Goal: Browse casually: Explore the website without a specific task or goal

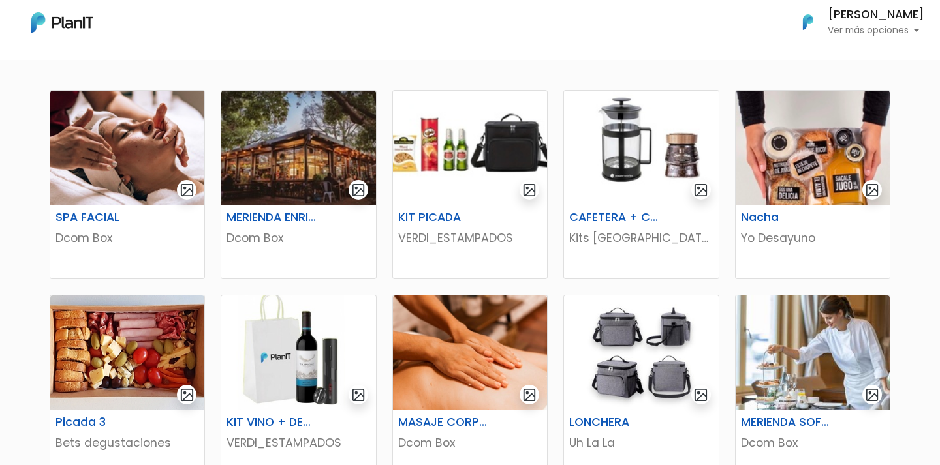
scroll to position [298, 0]
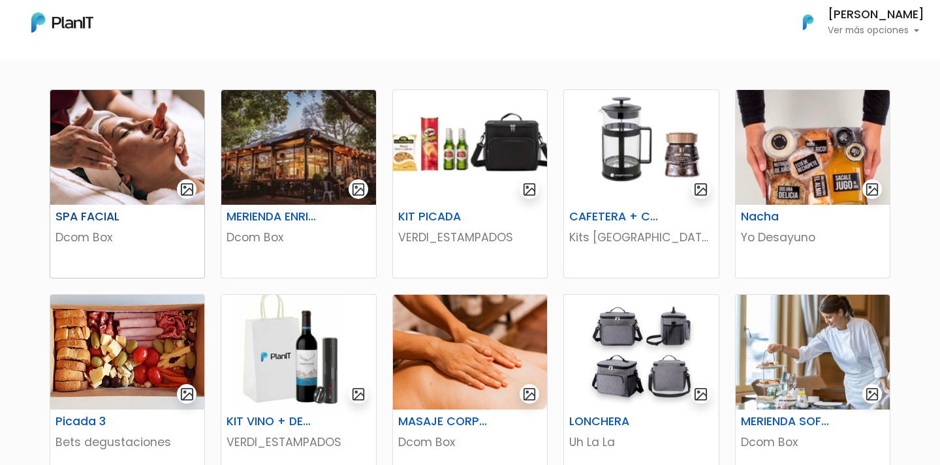
click at [130, 138] on img at bounding box center [127, 147] width 154 height 115
click at [298, 189] on img at bounding box center [298, 147] width 154 height 115
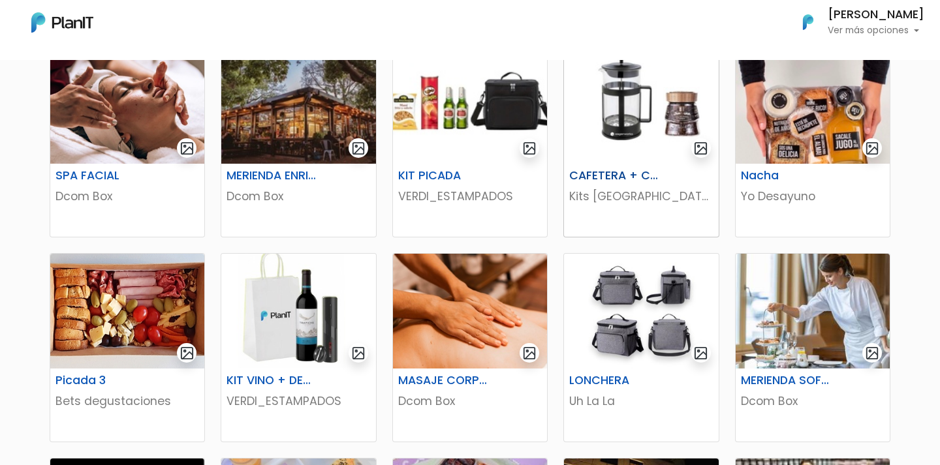
scroll to position [342, 0]
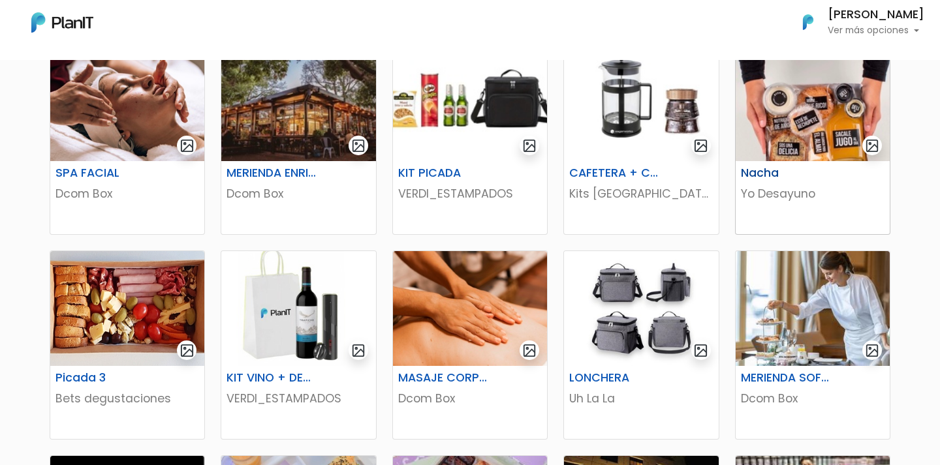
click at [808, 99] on img at bounding box center [812, 103] width 154 height 115
click at [632, 136] on img at bounding box center [641, 103] width 154 height 115
click at [783, 120] on img at bounding box center [812, 103] width 154 height 115
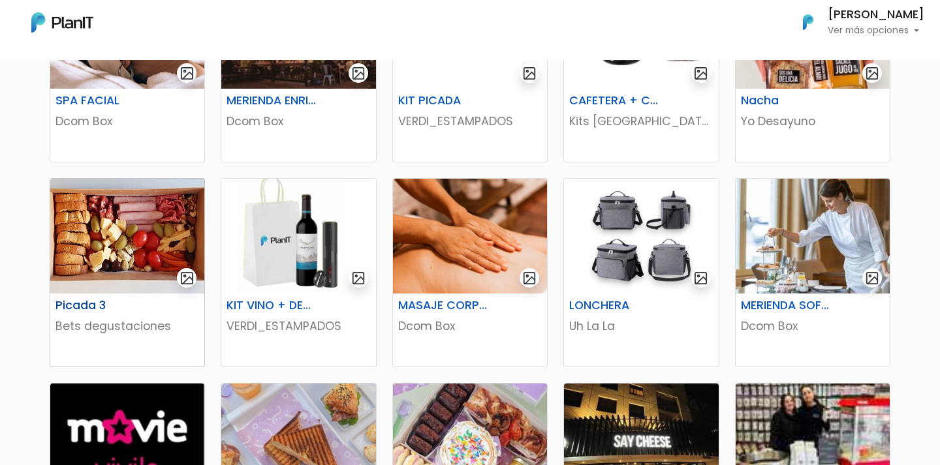
scroll to position [415, 0]
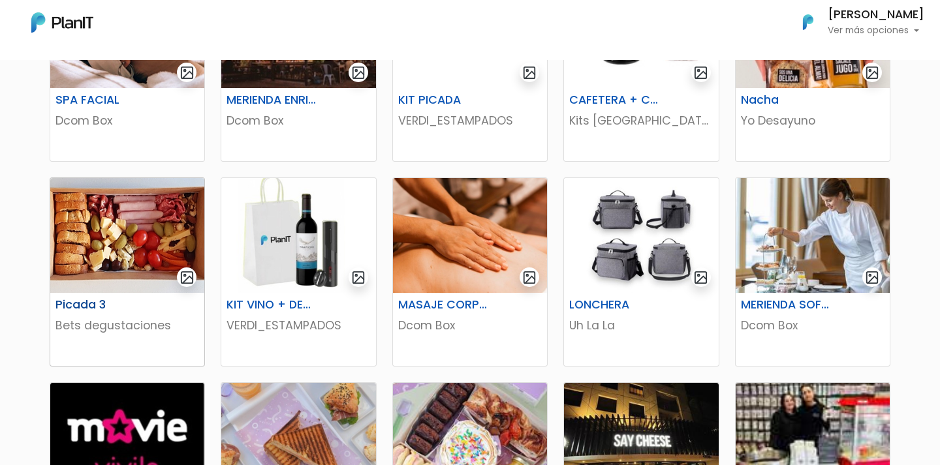
click at [102, 249] on img at bounding box center [127, 235] width 154 height 115
click at [782, 254] on img at bounding box center [812, 235] width 154 height 115
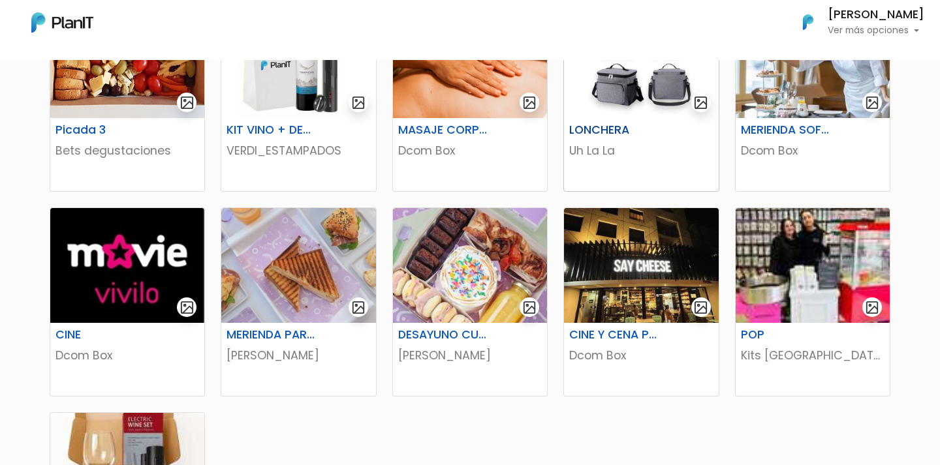
scroll to position [597, 0]
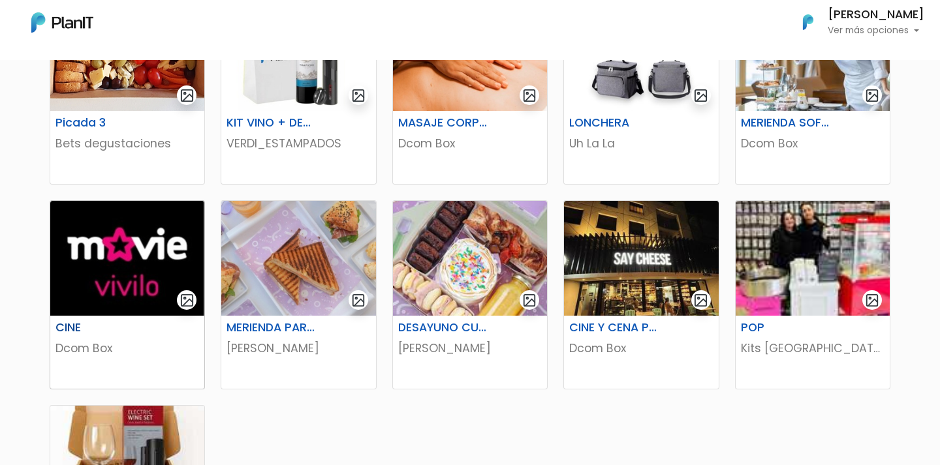
click at [125, 237] on img at bounding box center [127, 258] width 154 height 115
click at [270, 247] on img at bounding box center [298, 258] width 154 height 115
click at [431, 272] on img at bounding box center [470, 258] width 154 height 115
click at [587, 278] on img at bounding box center [641, 258] width 154 height 115
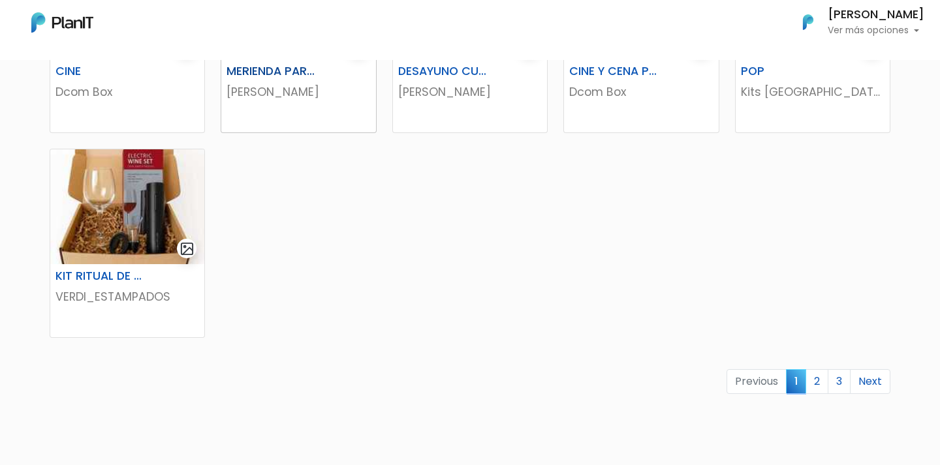
scroll to position [987, 0]
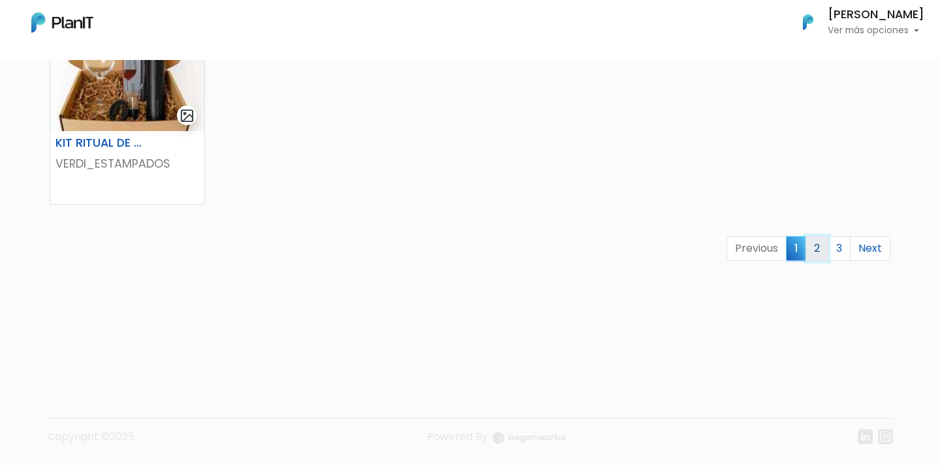
click at [812, 256] on link "2" at bounding box center [816, 248] width 23 height 25
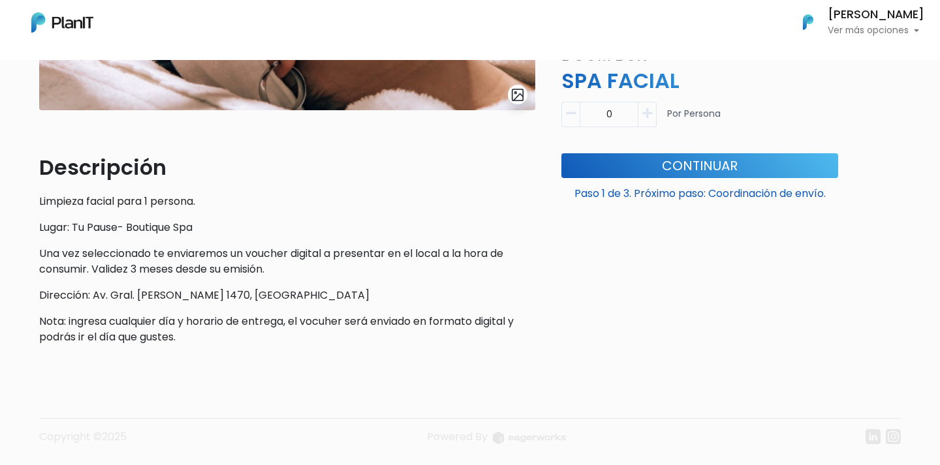
scroll to position [301, 0]
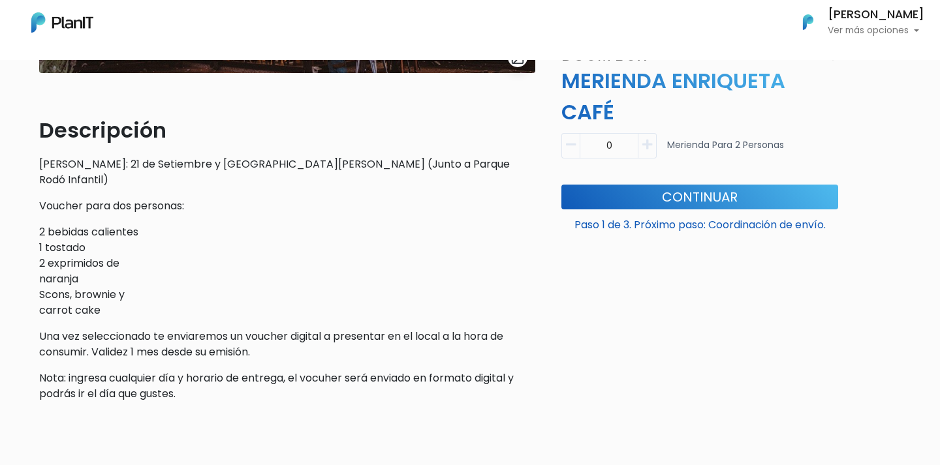
scroll to position [339, 0]
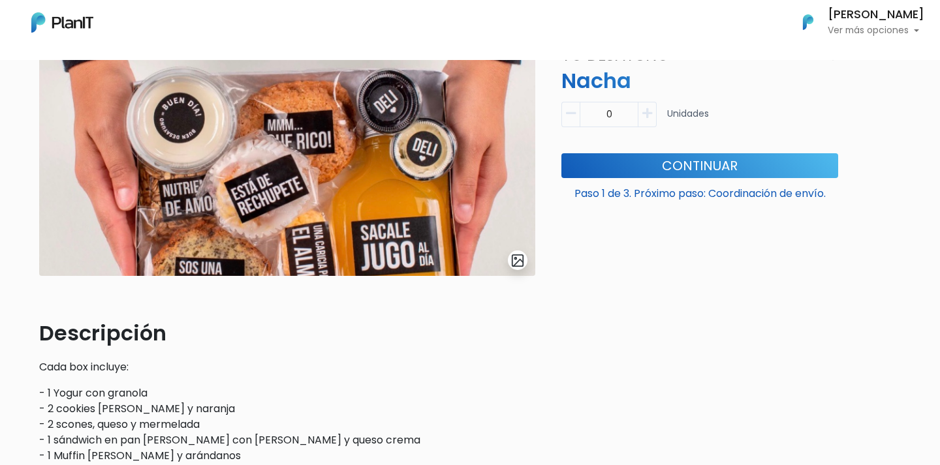
scroll to position [134, 0]
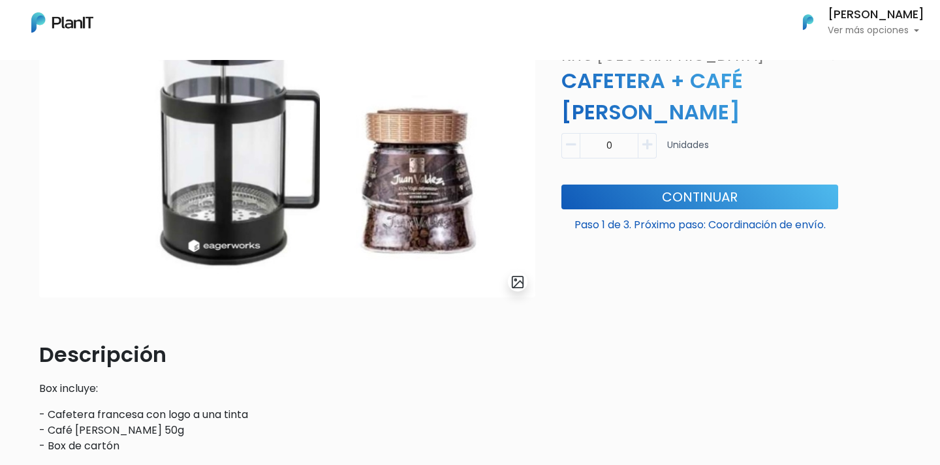
scroll to position [45, 0]
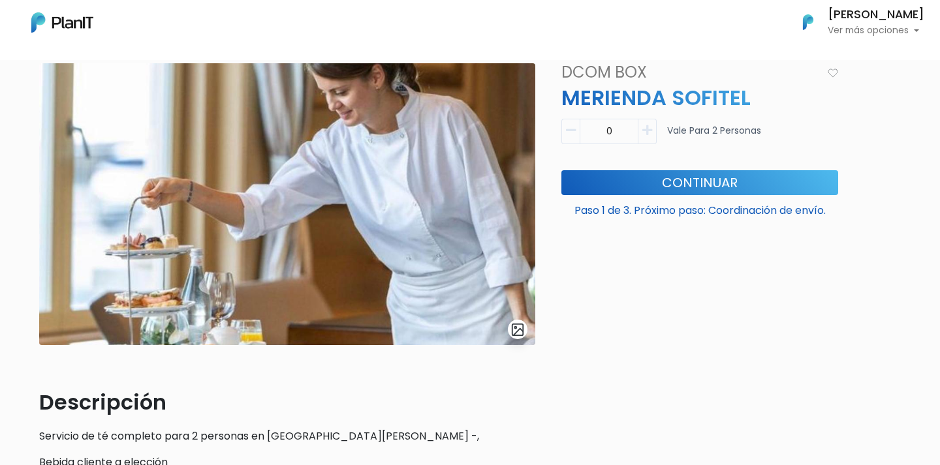
scroll to position [40, 0]
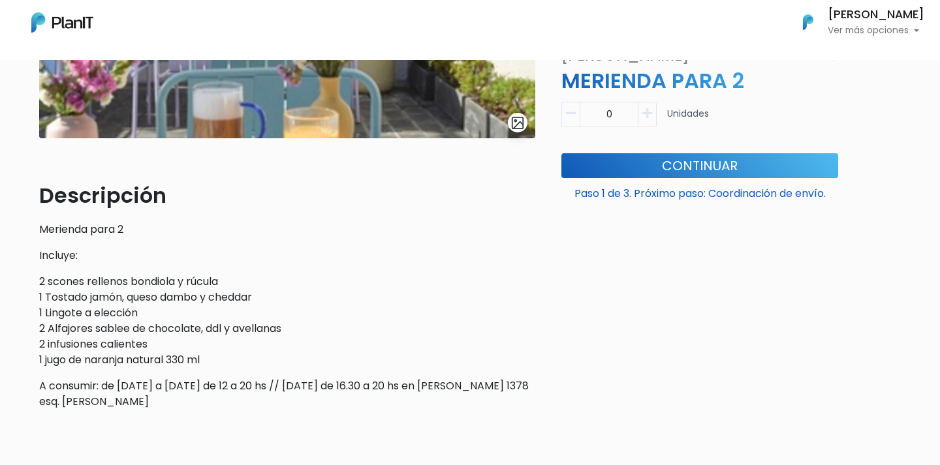
scroll to position [270, 0]
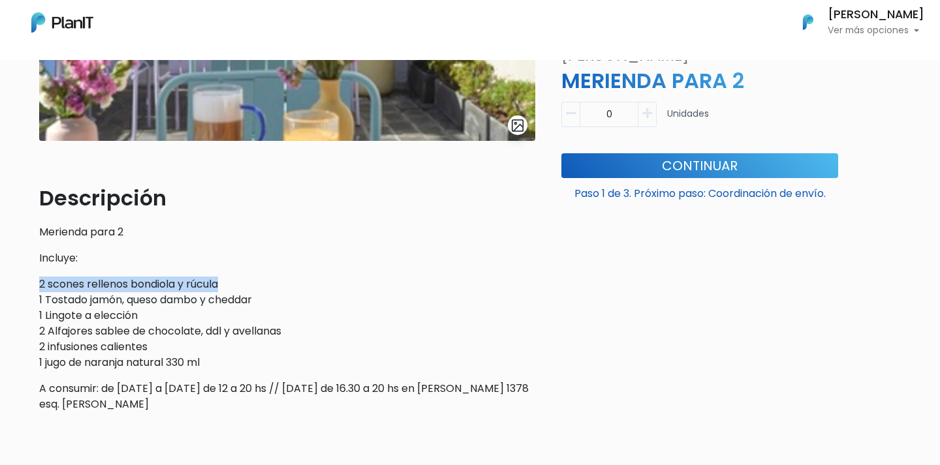
drag, startPoint x: 39, startPoint y: 283, endPoint x: 226, endPoint y: 286, distance: 187.3
click at [226, 286] on p "2 scones rellenos bondiola y rúcula 1 Tostado jamón, queso dambo y cheddar 1 Li…" at bounding box center [287, 324] width 496 height 94
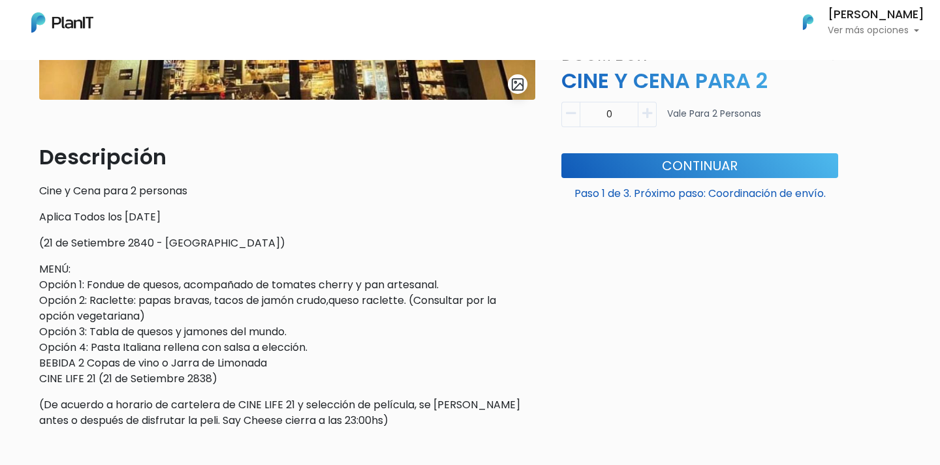
scroll to position [312, 0]
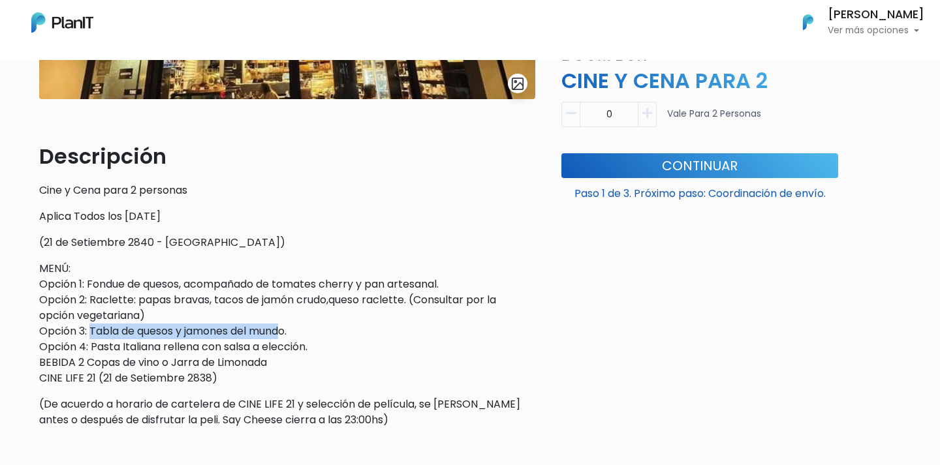
drag, startPoint x: 91, startPoint y: 331, endPoint x: 290, endPoint y: 337, distance: 199.1
click at [290, 337] on p "MENÚ: Opción 1: Fondue de quesos, acompañado de tomates cherry y pan artesanal.…" at bounding box center [287, 323] width 496 height 125
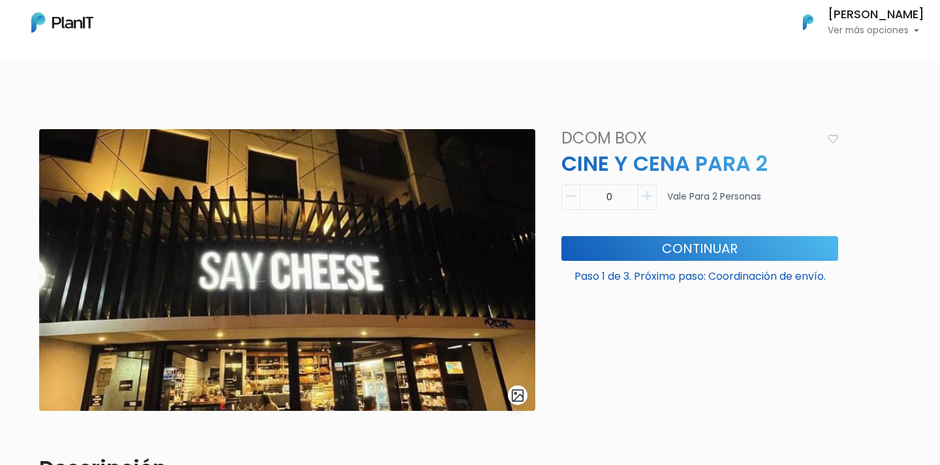
scroll to position [426, 0]
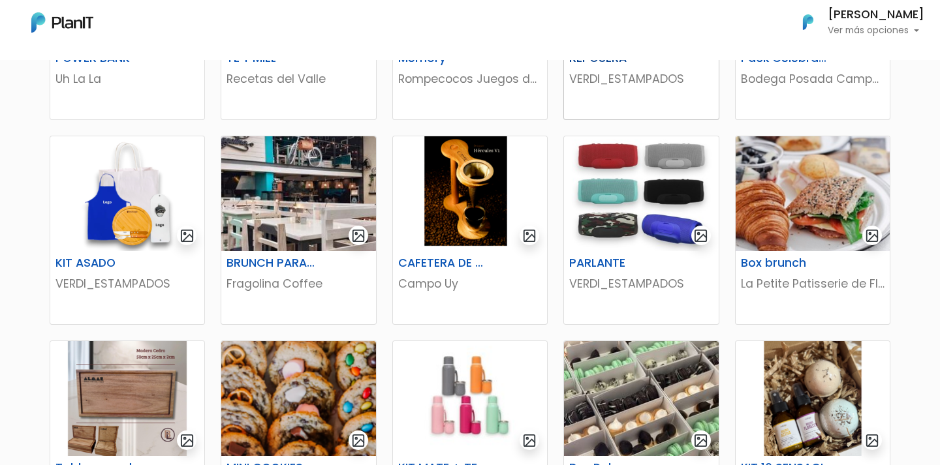
scroll to position [457, 0]
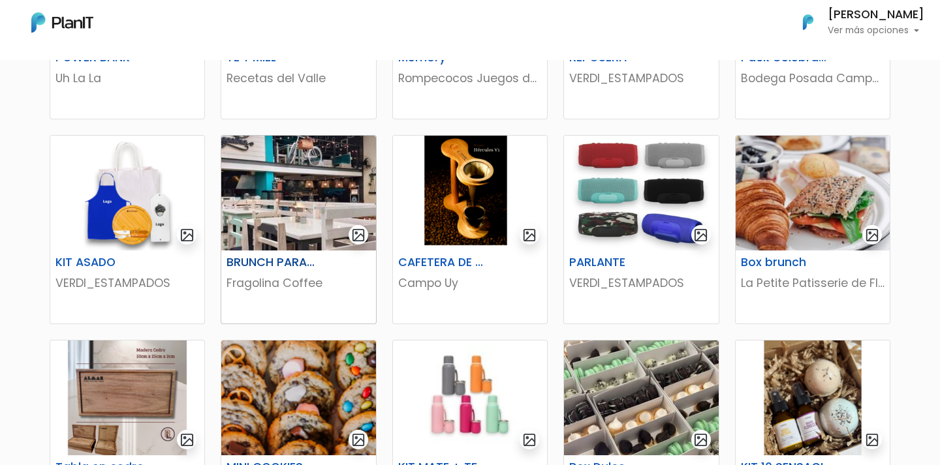
click at [285, 209] on img at bounding box center [298, 193] width 154 height 115
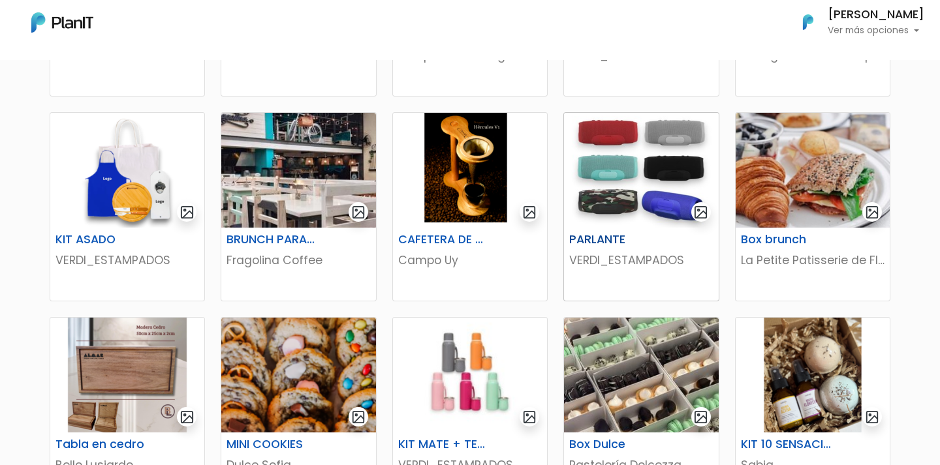
click at [603, 217] on img at bounding box center [641, 170] width 154 height 115
click at [799, 198] on img at bounding box center [812, 170] width 154 height 115
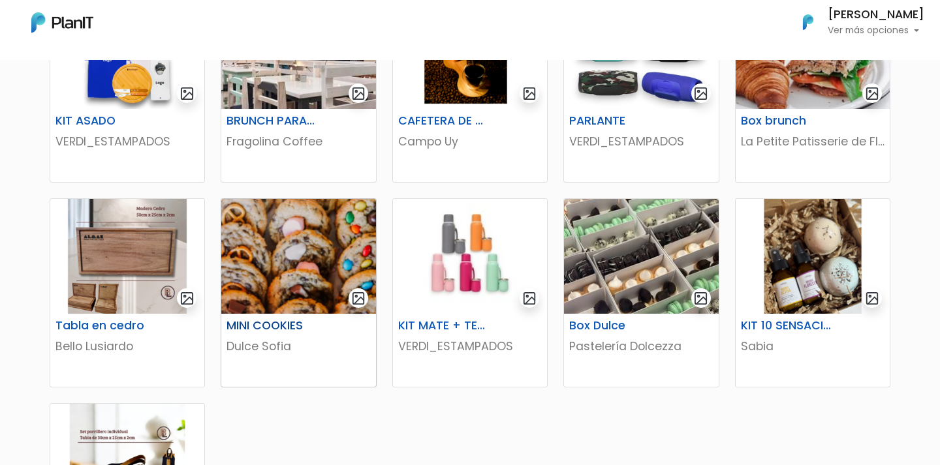
scroll to position [600, 0]
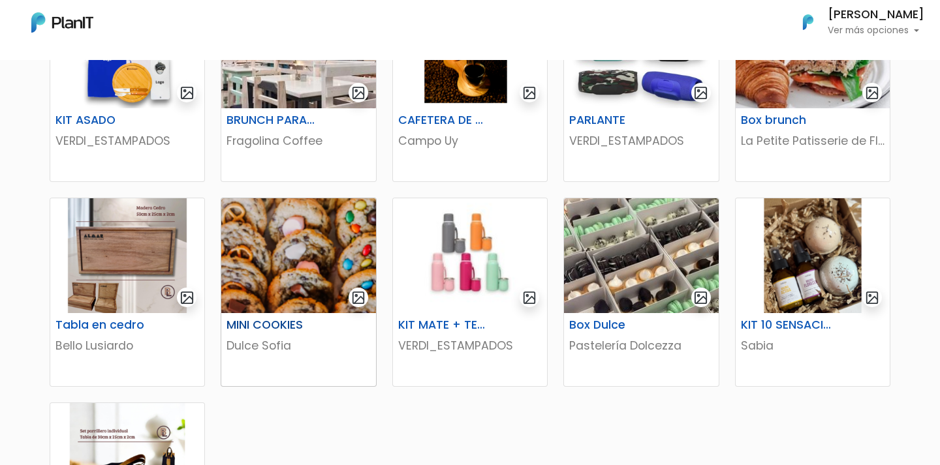
click at [286, 291] on img at bounding box center [298, 255] width 154 height 115
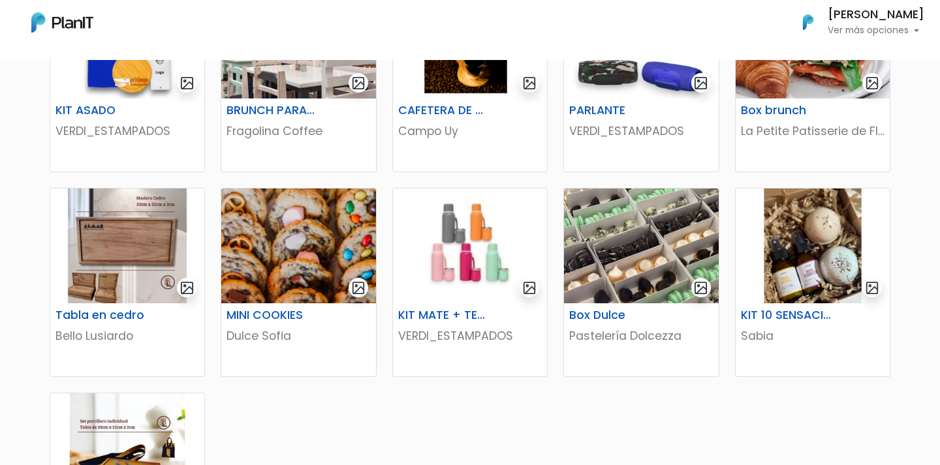
scroll to position [610, 0]
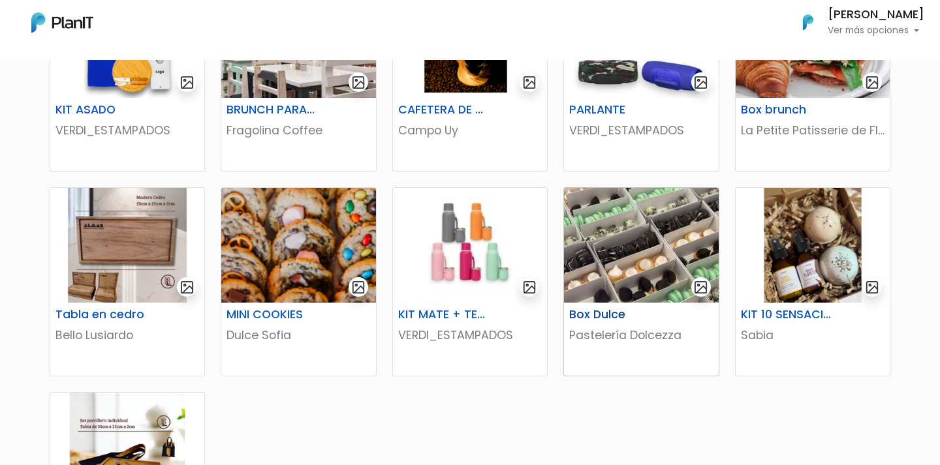
click at [601, 279] on img at bounding box center [641, 245] width 154 height 115
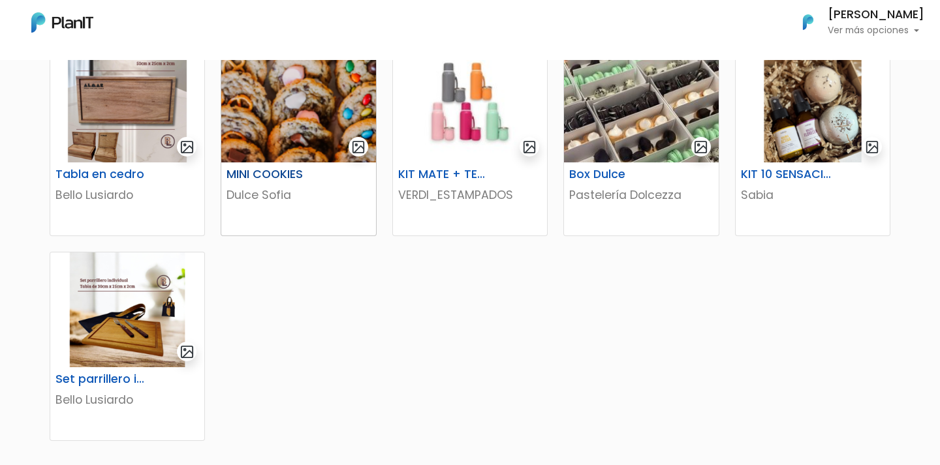
scroll to position [767, 0]
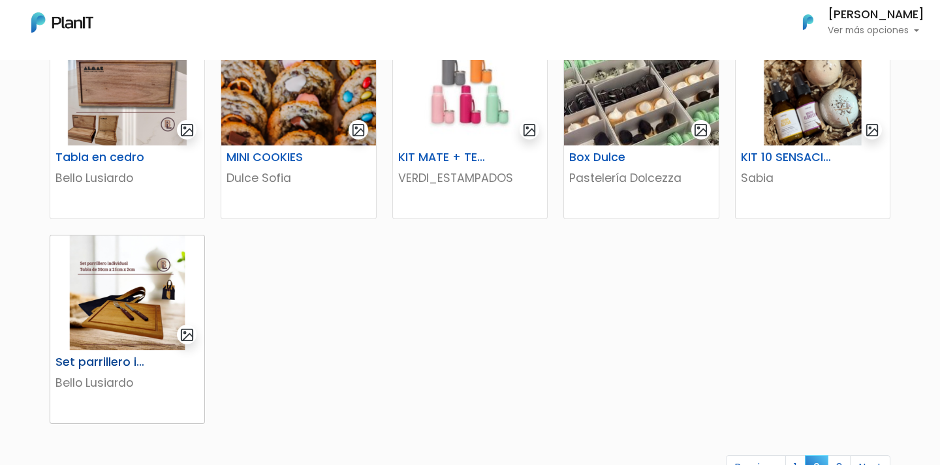
click at [138, 266] on img at bounding box center [127, 293] width 154 height 115
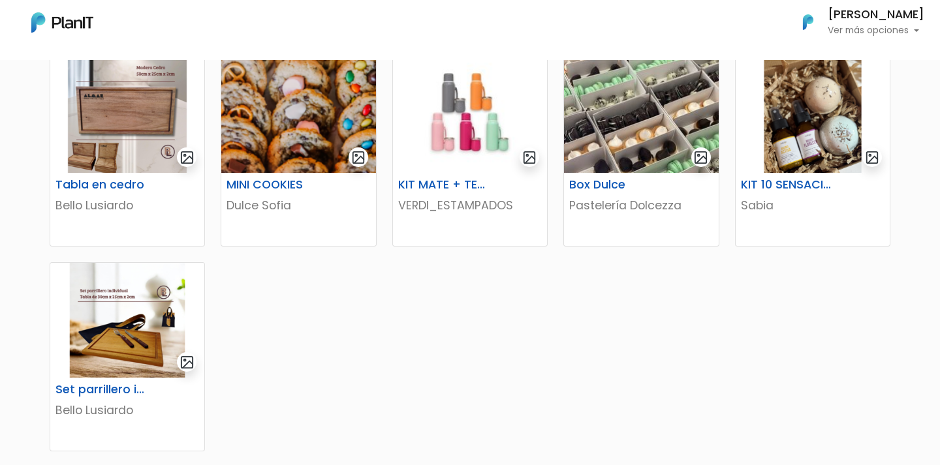
scroll to position [987, 0]
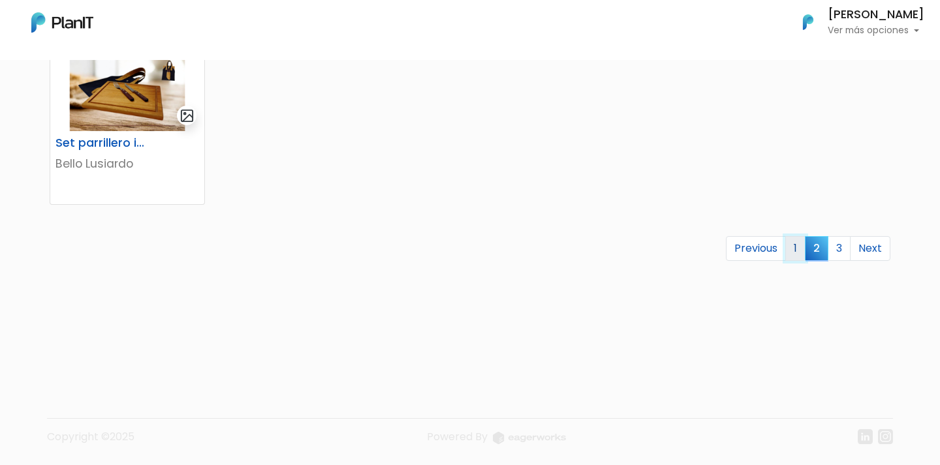
click at [795, 254] on link "1" at bounding box center [795, 248] width 20 height 25
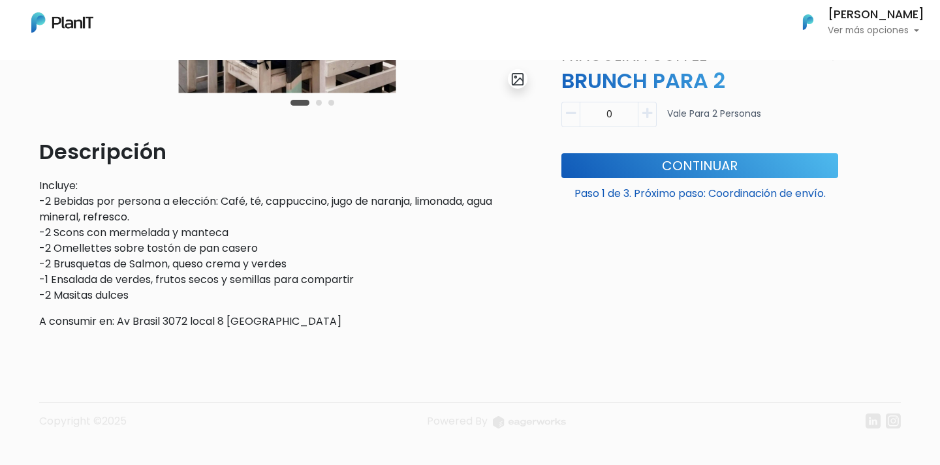
scroll to position [313, 0]
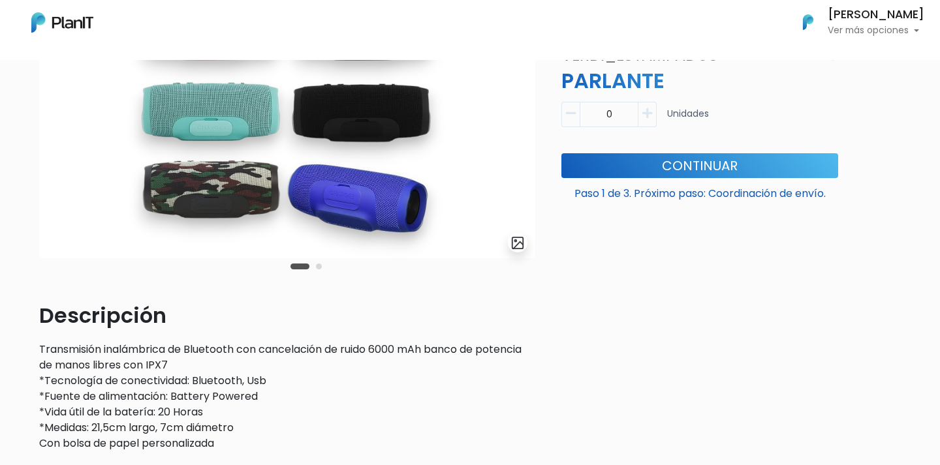
scroll to position [154, 0]
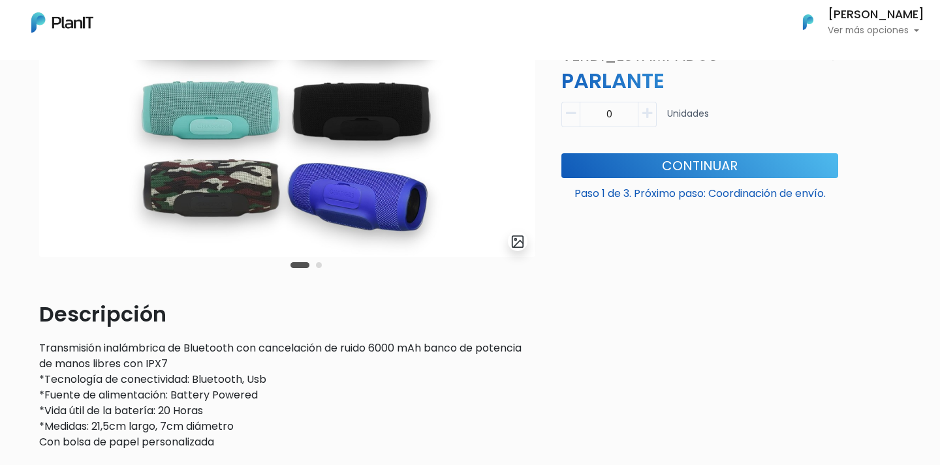
click at [319, 264] on button "Carousel Page 2" at bounding box center [319, 265] width 6 height 6
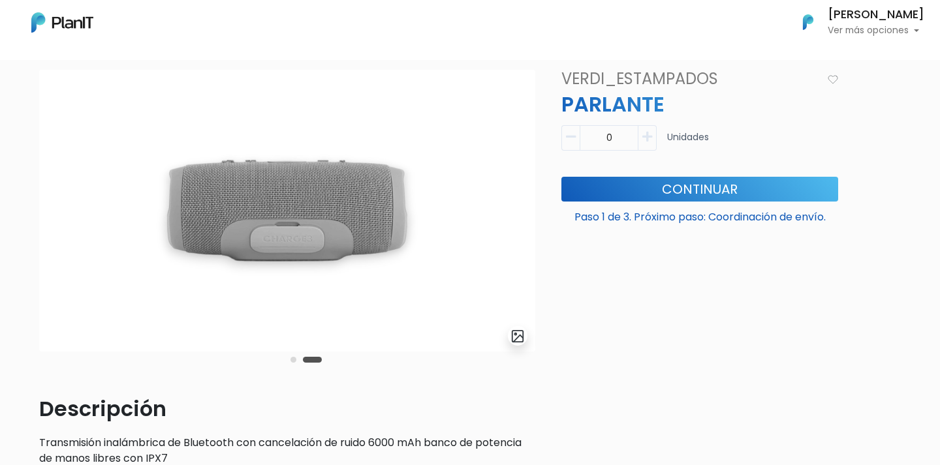
scroll to position [59, 0]
click at [292, 358] on button "Carousel Page 1" at bounding box center [293, 361] width 6 height 6
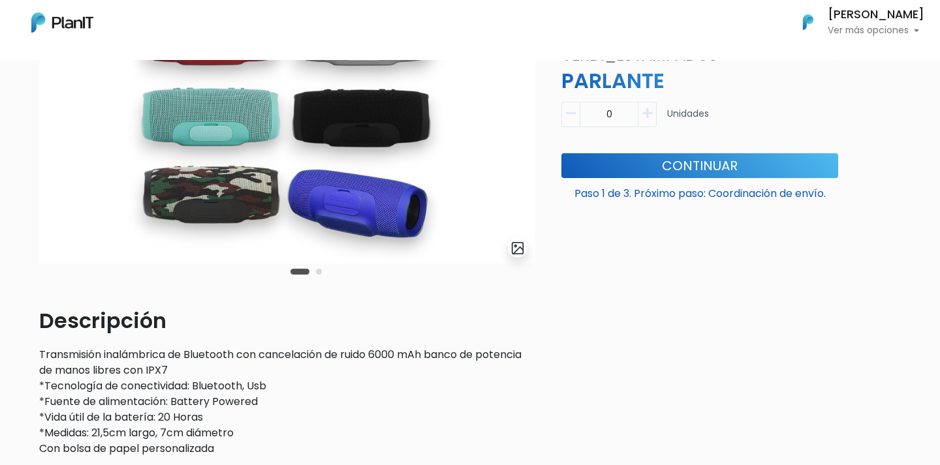
scroll to position [148, 0]
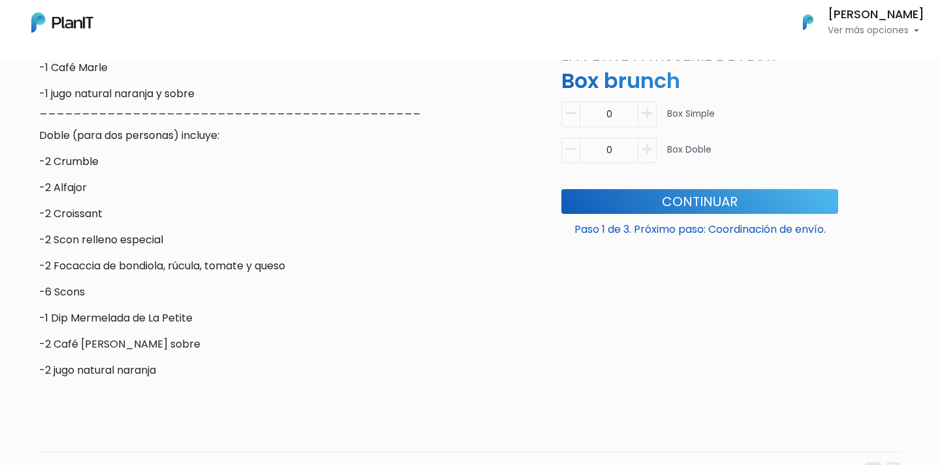
scroll to position [648, 0]
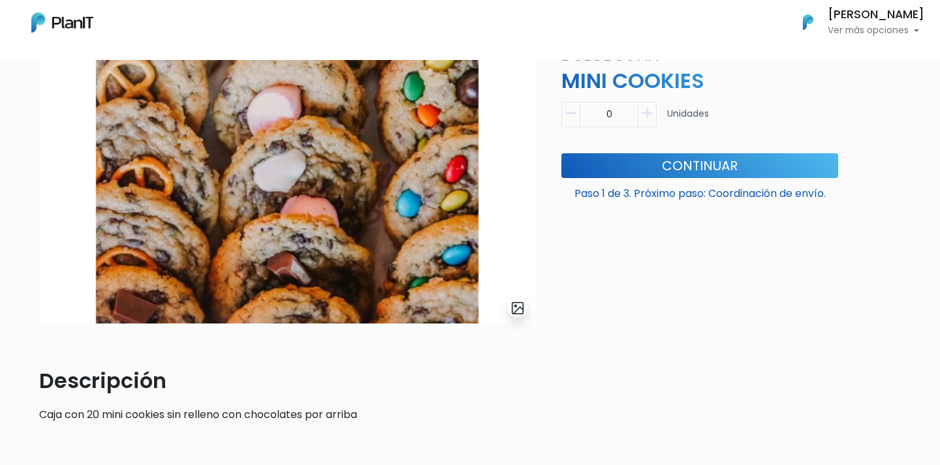
scroll to position [87, 0]
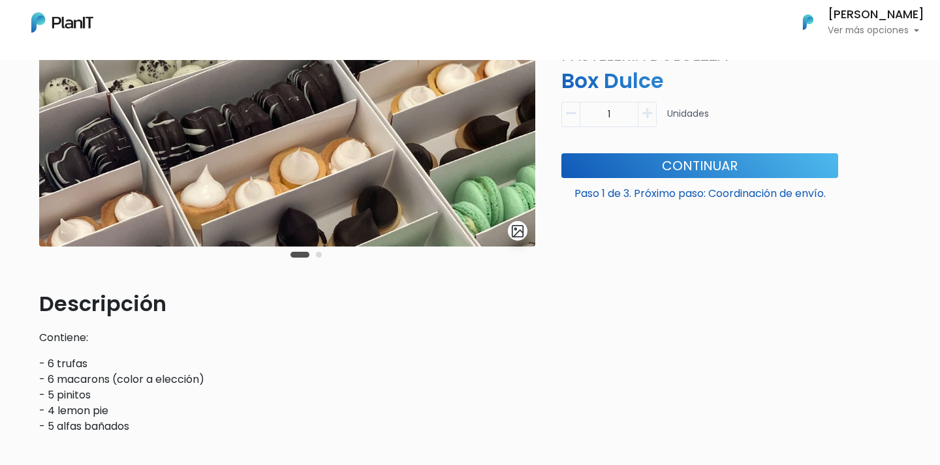
scroll to position [104, 0]
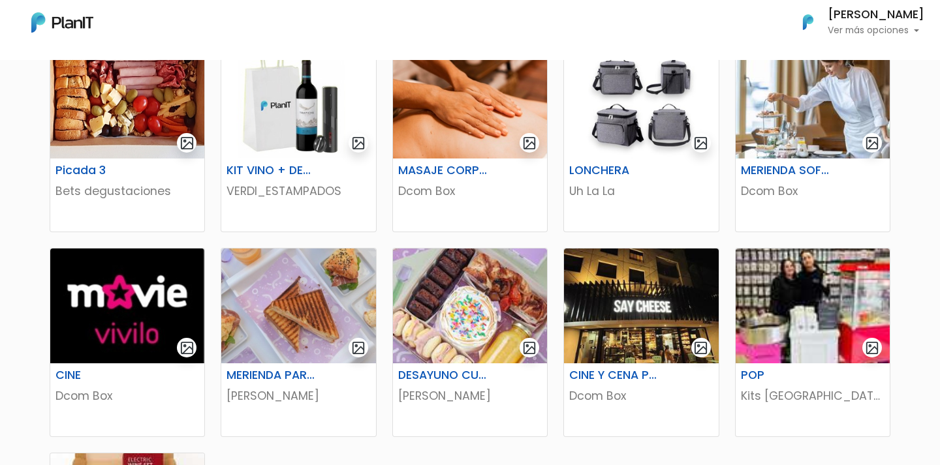
scroll to position [553, 0]
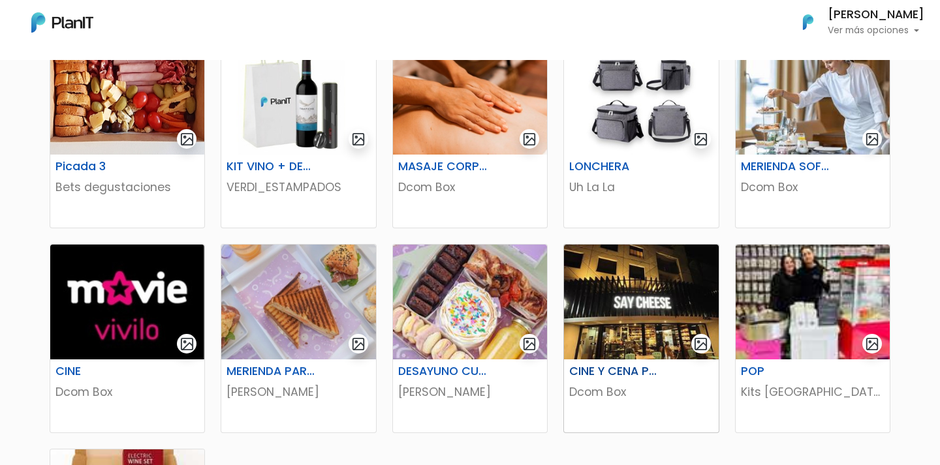
click at [633, 291] on img at bounding box center [641, 302] width 154 height 115
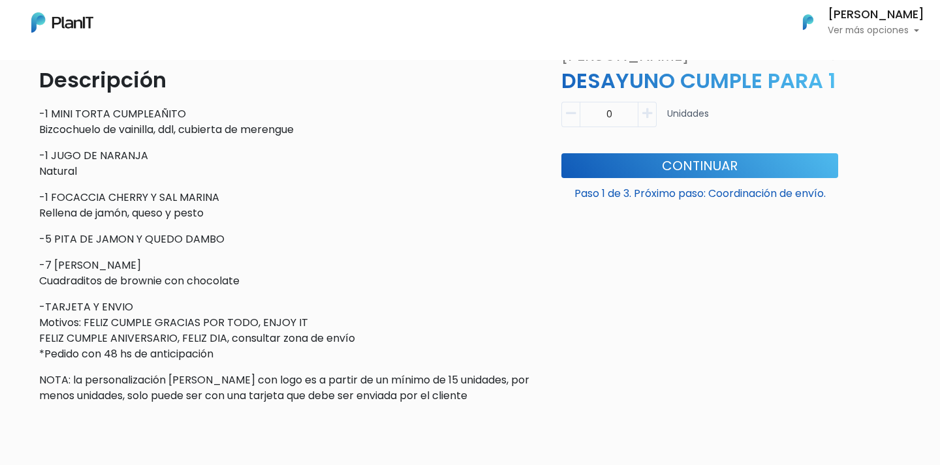
scroll to position [389, 0]
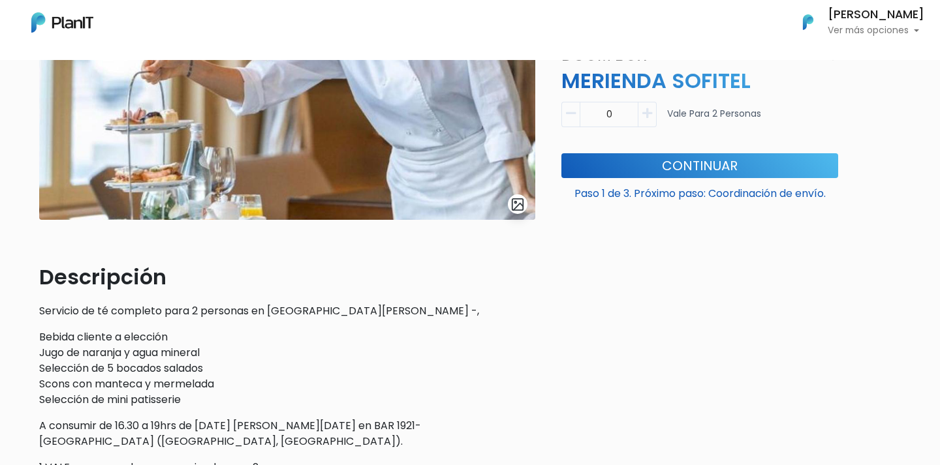
scroll to position [191, 0]
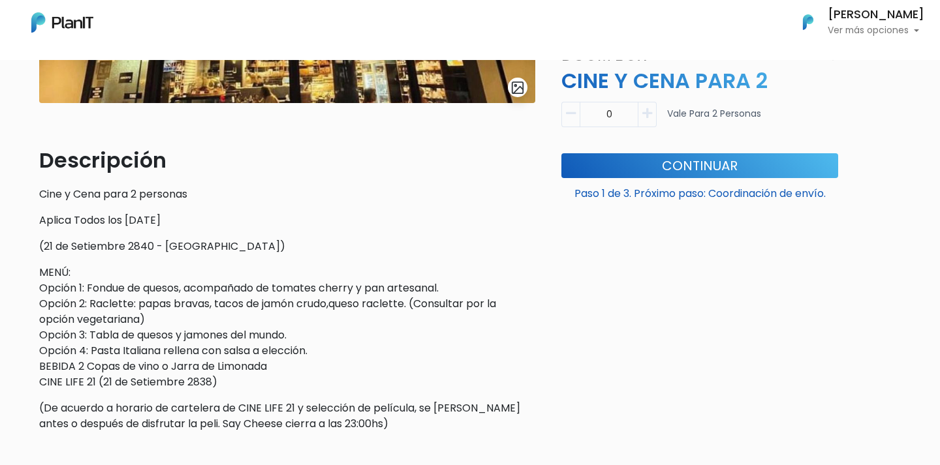
scroll to position [309, 0]
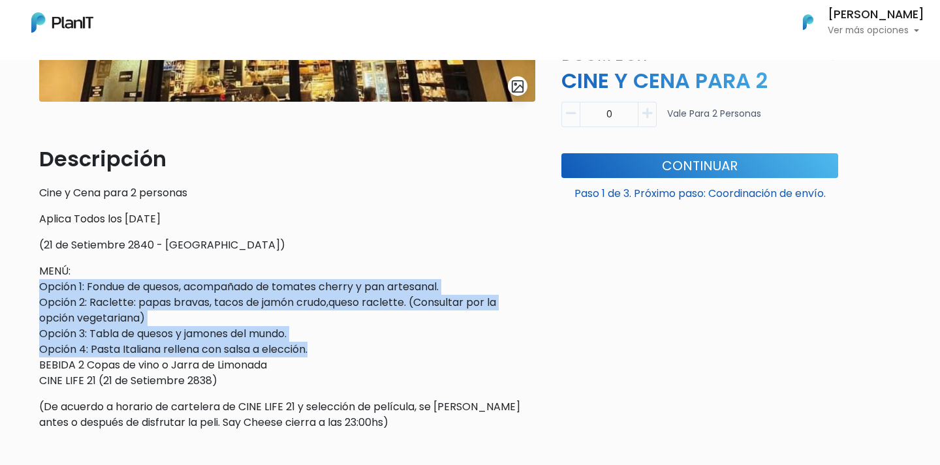
drag, startPoint x: 38, startPoint y: 284, endPoint x: 320, endPoint y: 345, distance: 287.7
click at [320, 345] on div "slide 1 of 1 Descripción Cine y Cena para 2 personas Aplica Todos los [DATE] (2…" at bounding box center [287, 130] width 512 height 621
click at [320, 345] on p "MENÚ: Opción 1: Fondue de quesos, acompañado de tomates cherry y pan artesanal.…" at bounding box center [287, 326] width 496 height 125
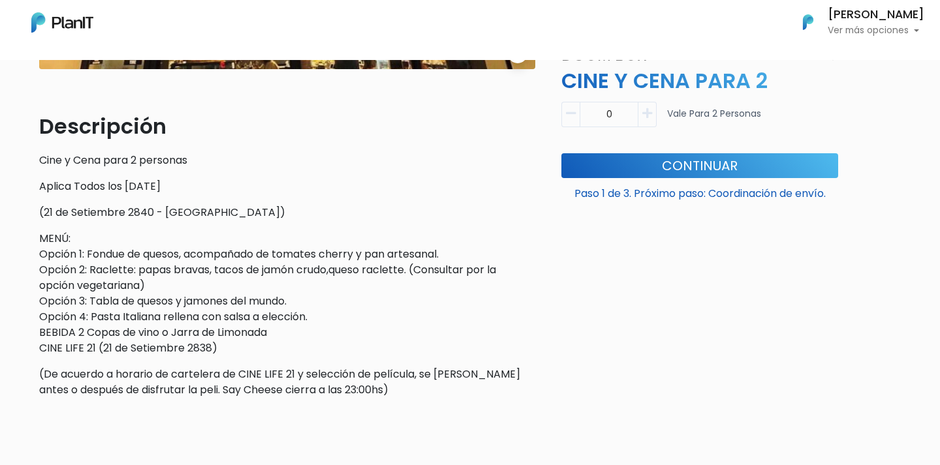
scroll to position [343, 0]
click at [198, 322] on p "MENÚ: Opción 1: Fondue de quesos, acompañado de tomates cherry y pan artesanal.…" at bounding box center [287, 292] width 496 height 125
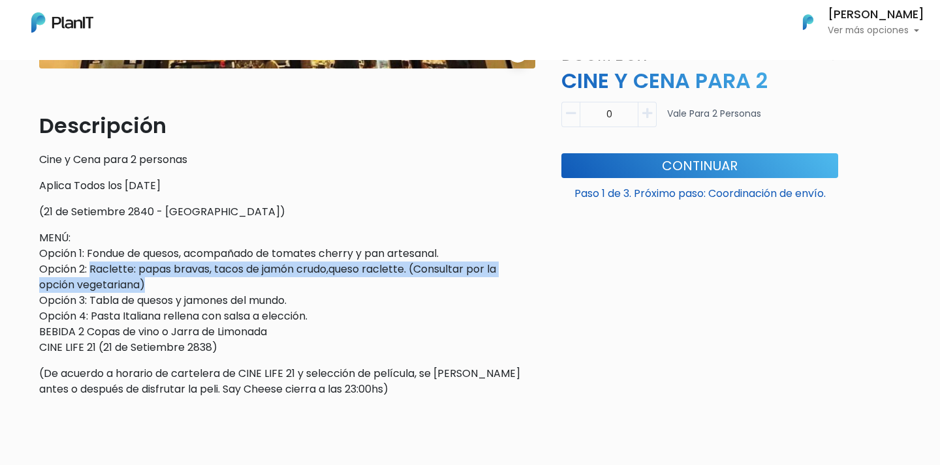
drag, startPoint x: 93, startPoint y: 268, endPoint x: 314, endPoint y: 278, distance: 221.4
click at [314, 278] on p "MENÚ: Opción 1: Fondue de quesos, acompañado de tomates cherry y pan artesanal.…" at bounding box center [287, 292] width 496 height 125
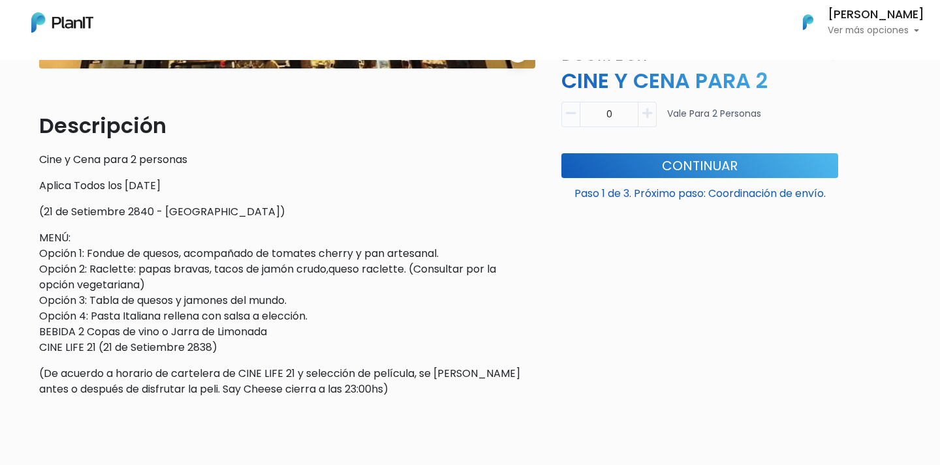
click at [31, 228] on div "slide 1 of 1 Descripción Cine y Cena para 2 personas Aplica Todos los [DATE] (2…" at bounding box center [287, 97] width 512 height 621
drag, startPoint x: 34, startPoint y: 183, endPoint x: 178, endPoint y: 188, distance: 144.3
click at [178, 188] on div "slide 1 of 1 Descripción Cine y Cena para 2 personas Aplica Todos los [DATE] (2…" at bounding box center [287, 97] width 512 height 621
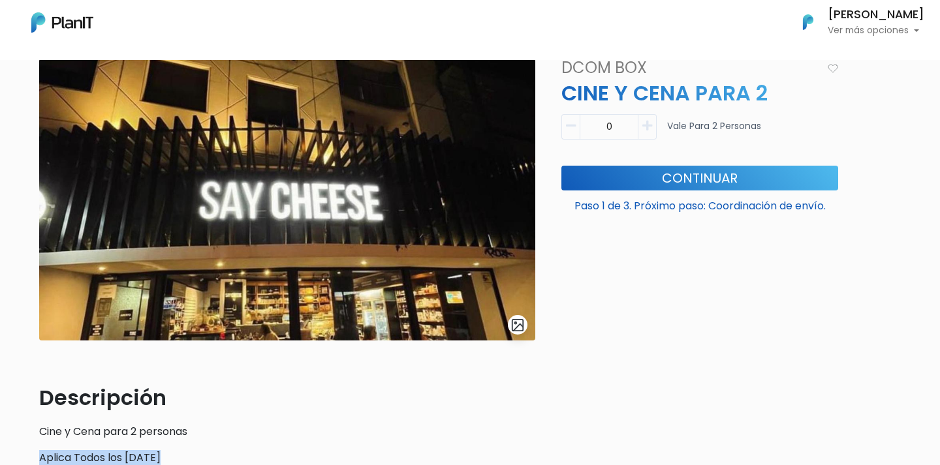
scroll to position [0, 0]
